Goal: Information Seeking & Learning: Learn about a topic

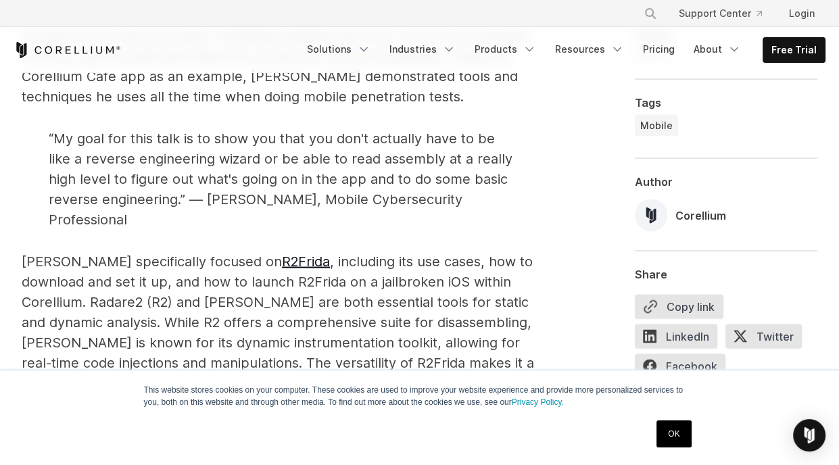
scroll to position [2165, 0]
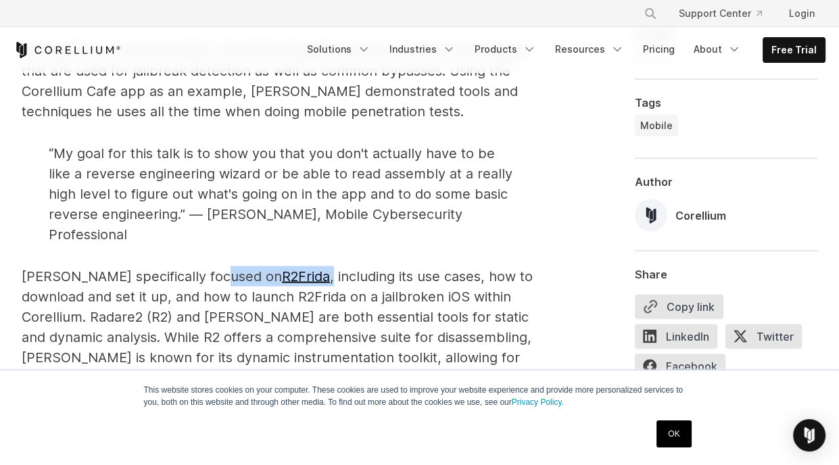
drag, startPoint x: 214, startPoint y: 154, endPoint x: 272, endPoint y: 154, distance: 57.5
click at [272, 267] on p "[PERSON_NAME] specifically focused on R2Frida , including its use cases, how to…" at bounding box center [284, 338] width 524 height 142
drag, startPoint x: 216, startPoint y: 151, endPoint x: 267, endPoint y: 154, distance: 50.8
click at [267, 267] on p "[PERSON_NAME] specifically focused on R2Frida , including its use cases, how to…" at bounding box center [284, 338] width 524 height 142
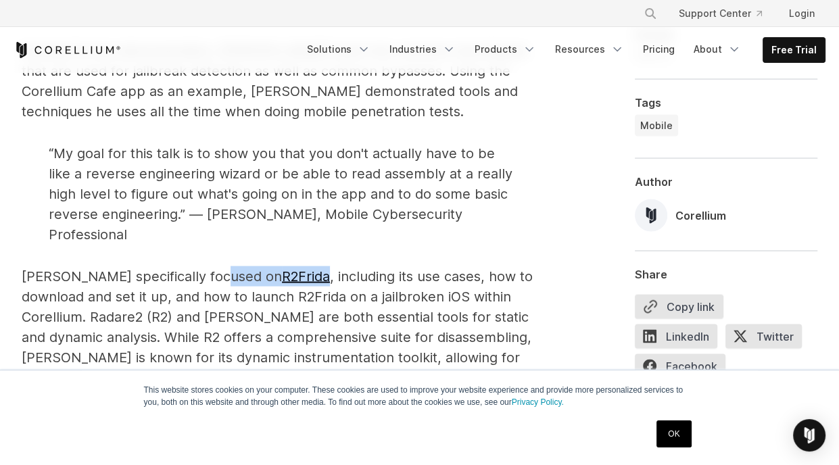
copy p "R2Frida"
drag, startPoint x: 447, startPoint y: 175, endPoint x: 506, endPoint y: 175, distance: 58.8
click at [506, 267] on p "[PERSON_NAME] specifically focused on R2Frida , including its use cases, how to…" at bounding box center [284, 338] width 524 height 142
copy p "Corellium"
